Goal: Transaction & Acquisition: Purchase product/service

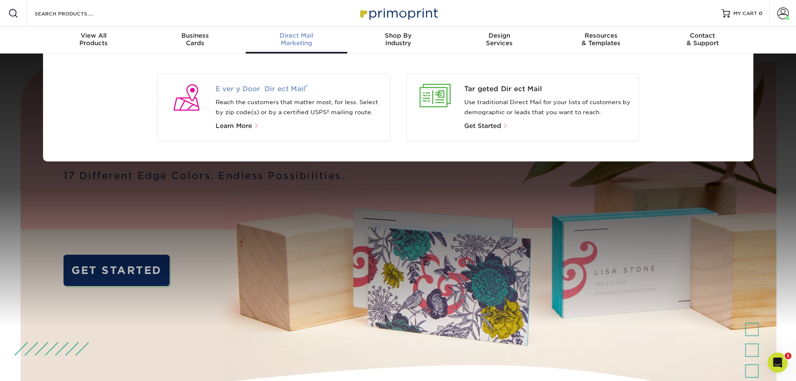
click at [248, 90] on span "Every Door Direct Mail ®" at bounding box center [300, 89] width 168 height 10
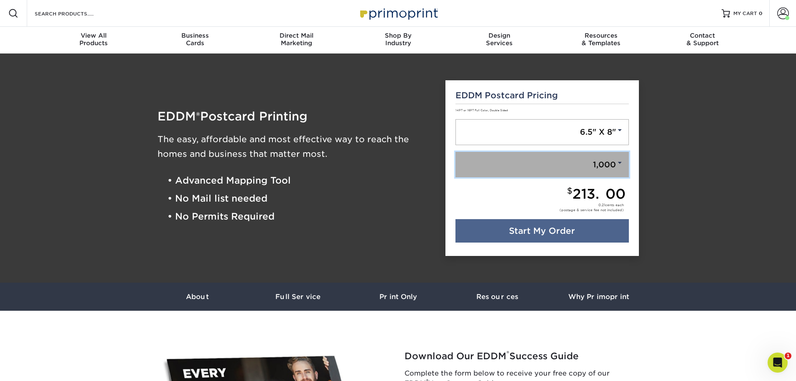
click at [615, 160] on link "1,000" at bounding box center [542, 165] width 173 height 26
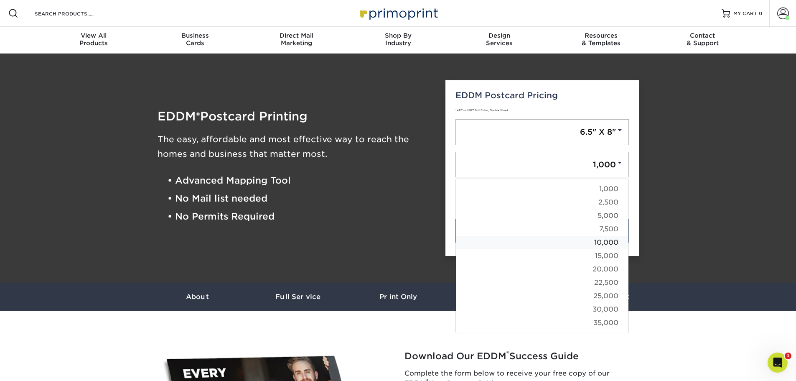
click at [604, 242] on link "10,000" at bounding box center [542, 242] width 173 height 13
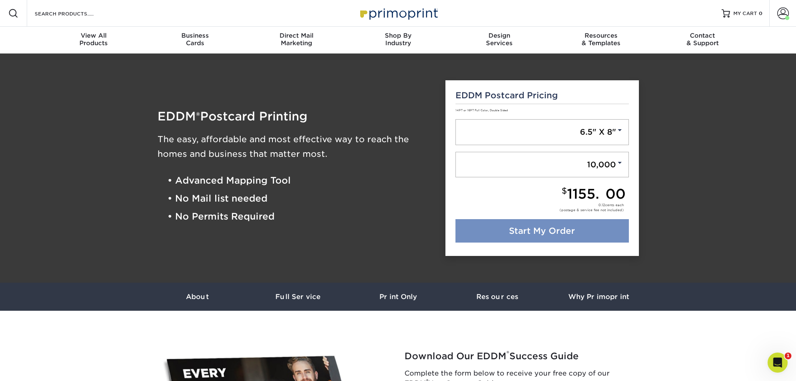
click at [568, 233] on link "Start My Order" at bounding box center [542, 230] width 173 height 23
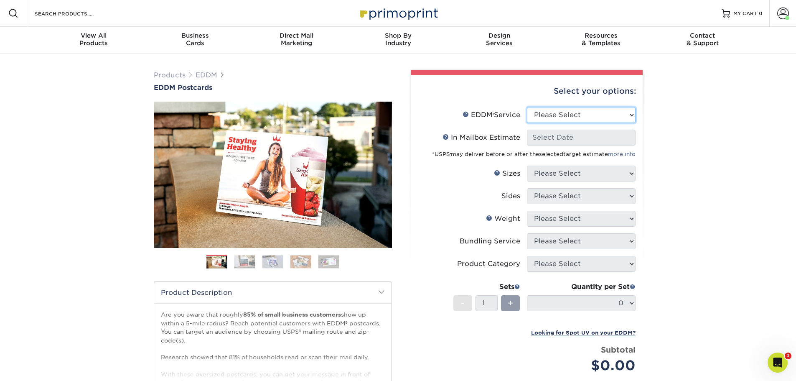
click at [561, 117] on select "Please Select Full Service Print Only" at bounding box center [581, 115] width 109 height 16
select select "full_service"
click at [527, 107] on select "Please Select Full Service Print Only" at bounding box center [581, 115] width 109 height 16
select select "-1"
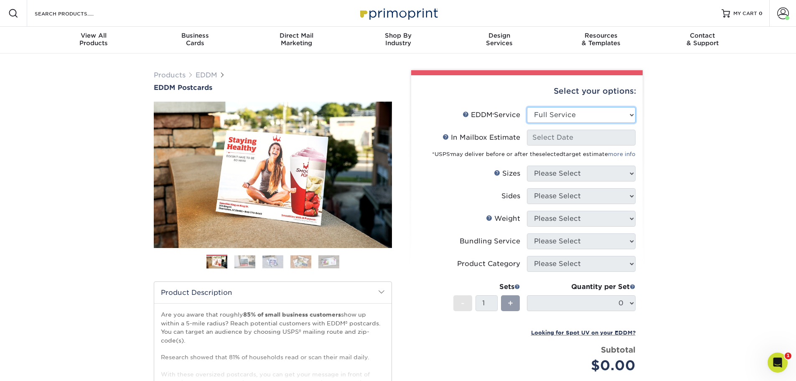
select select "-1"
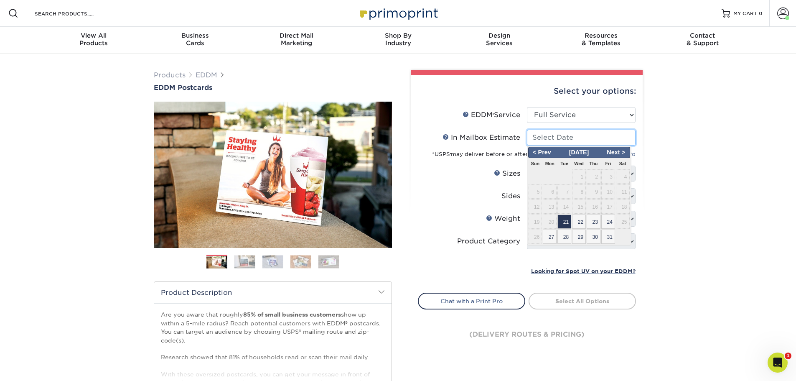
click at [551, 136] on input "In Mailbox Estimate Help In Mailbox Estimate" at bounding box center [581, 138] width 109 height 16
click at [564, 233] on span "28" at bounding box center [565, 236] width 14 height 14
type input "2025-10-28"
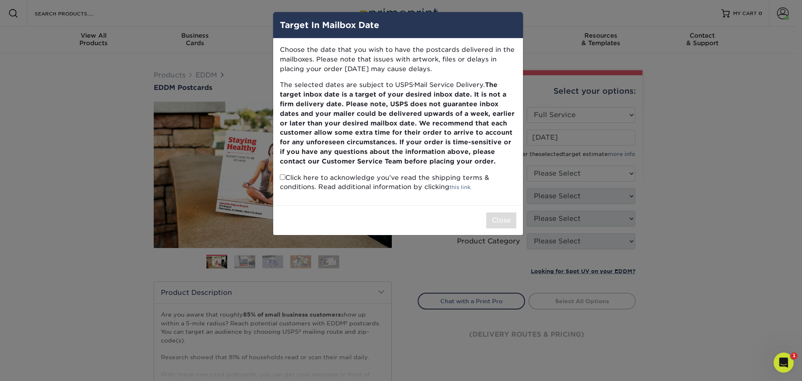
click at [281, 176] on input "checkbox" at bounding box center [282, 176] width 5 height 5
checkbox input "true"
click at [514, 226] on button "Close" at bounding box center [501, 220] width 30 height 16
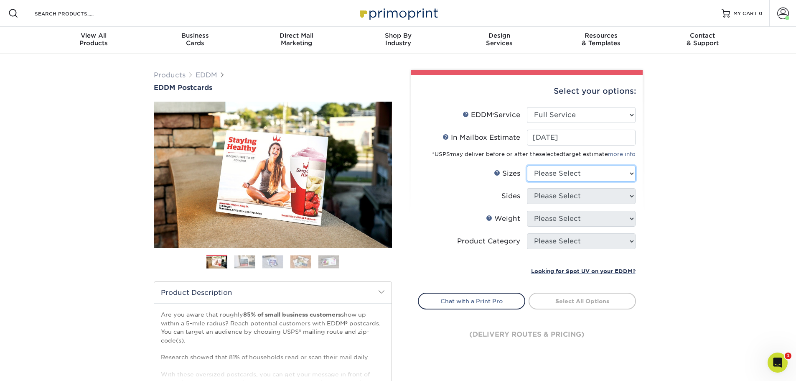
click at [549, 176] on select "Please Select 4.5" x 12" 6" x 12" 6.5" x 8" 6.5" x 9" 6.5" x 12" 7" x 8.5" 8" x…" at bounding box center [581, 174] width 109 height 16
select select "6.50x8.00"
click at [527, 166] on select "Please Select 4.5" x 12" 6" x 12" 6.5" x 8" 6.5" x 9" 6.5" x 12" 7" x 8.5" 8" x…" at bounding box center [581, 174] width 109 height 16
click at [542, 197] on select "Please Select Print Both Sides Print Front Only" at bounding box center [581, 196] width 109 height 16
select select "13abbda7-1d64-4f25-8bb2-c179b224825d"
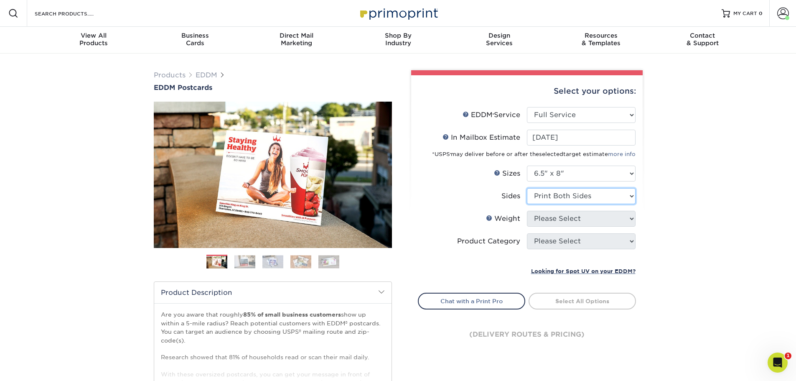
click at [527, 188] on select "Please Select Print Both Sides Print Front Only" at bounding box center [581, 196] width 109 height 16
click at [547, 218] on select "Please Select 16PT 14PT" at bounding box center [581, 219] width 109 height 16
select select "14PT"
click at [527, 211] on select "Please Select 16PT 14PT" at bounding box center [581, 219] width 109 height 16
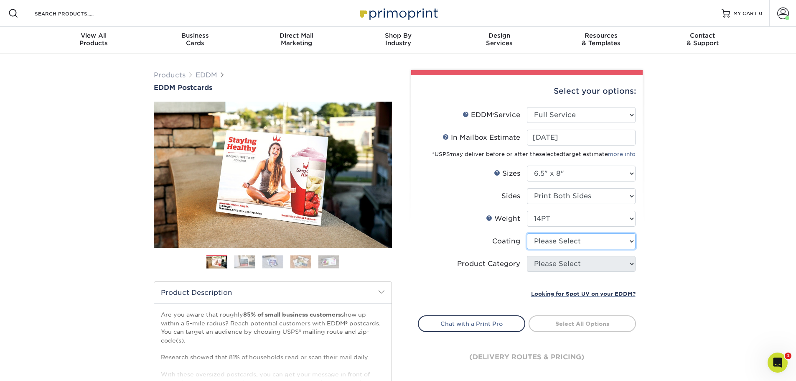
click at [550, 242] on select at bounding box center [581, 241] width 109 height 16
select select "1e8116af-acfc-44b1-83dc-8181aa338834"
click at [527, 233] on select at bounding box center [581, 241] width 109 height 16
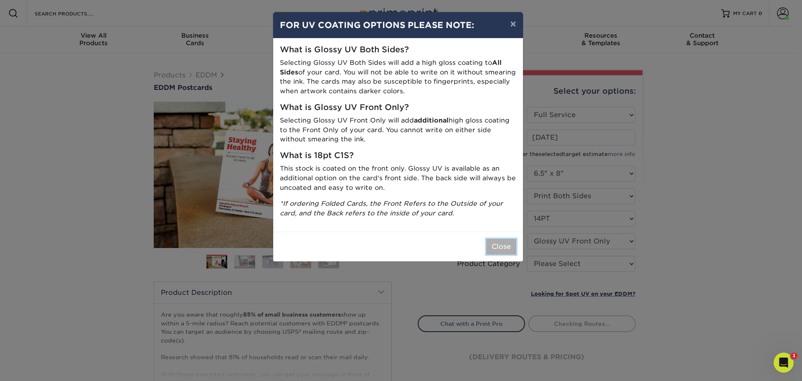
click at [505, 253] on button "Close" at bounding box center [501, 247] width 30 height 16
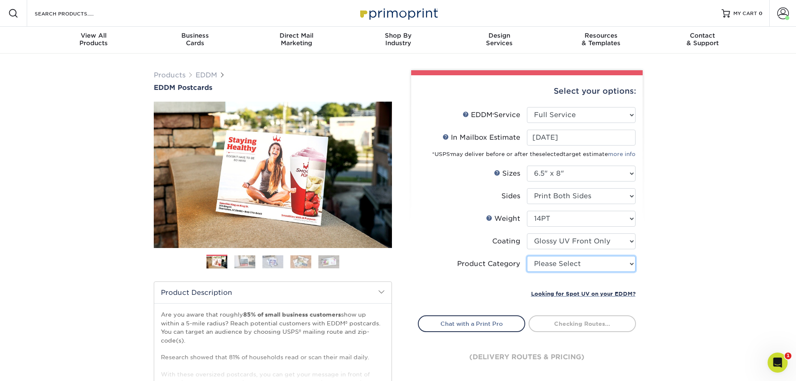
click at [547, 265] on select "Please Select Postcards" at bounding box center [581, 264] width 109 height 16
select select "9b7272e0-d6c8-4c3c-8e97-d3a1bcdab858"
click at [527, 256] on select "Please Select Postcards" at bounding box center [581, 264] width 109 height 16
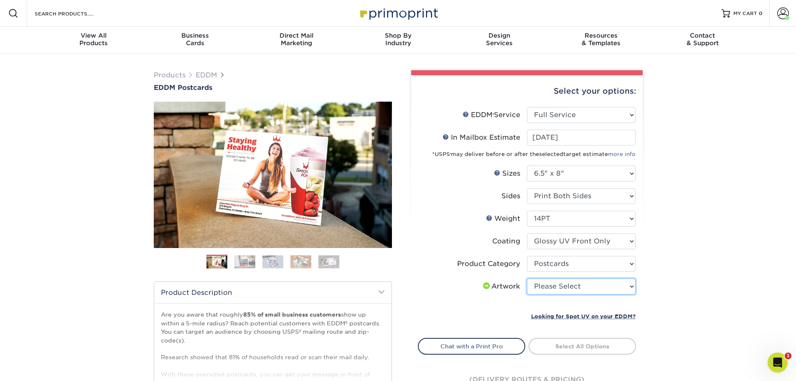
click at [546, 288] on select "Please Select I will upload files I need a design - $150" at bounding box center [581, 286] width 109 height 16
select select "upload"
click at [527, 278] on select "Please Select I will upload files I need a design - $150" at bounding box center [581, 286] width 109 height 16
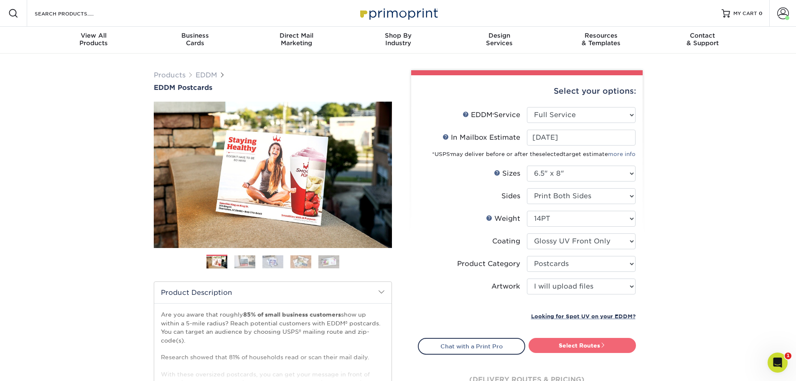
click at [553, 349] on link "Select Routes" at bounding box center [582, 345] width 107 height 15
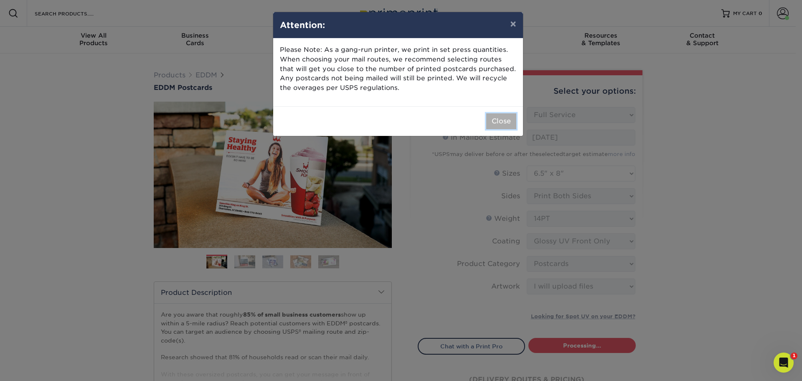
click at [500, 126] on button "Close" at bounding box center [501, 121] width 30 height 16
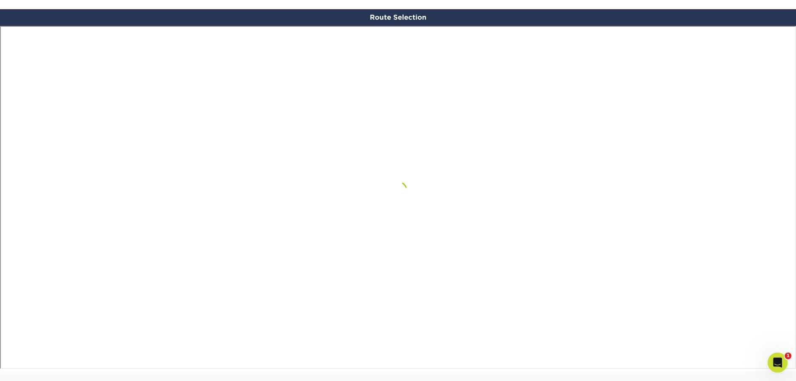
scroll to position [446, 0]
